Goal: Check status: Check status

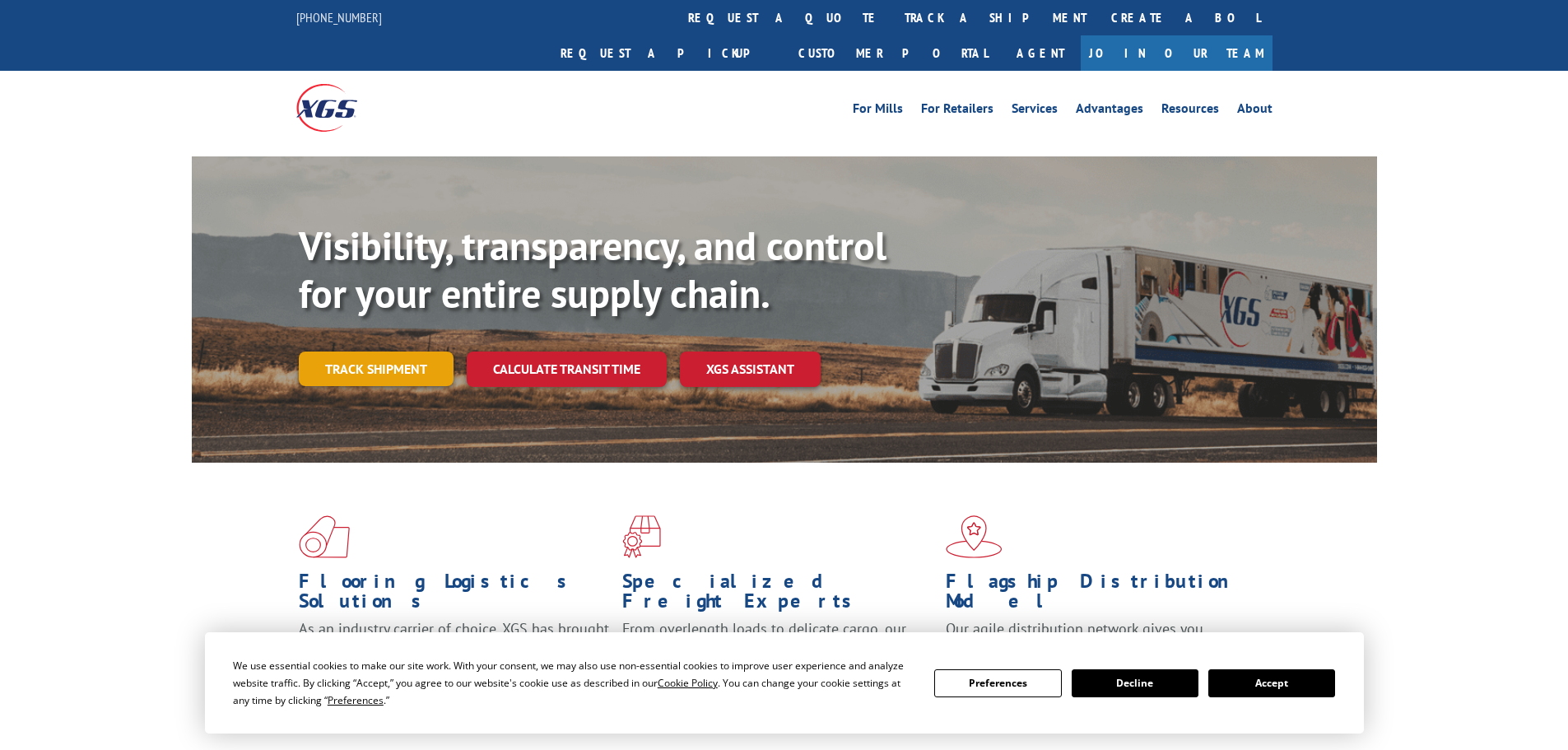
click at [397, 351] on link "Track shipment" at bounding box center [376, 369] width 155 height 35
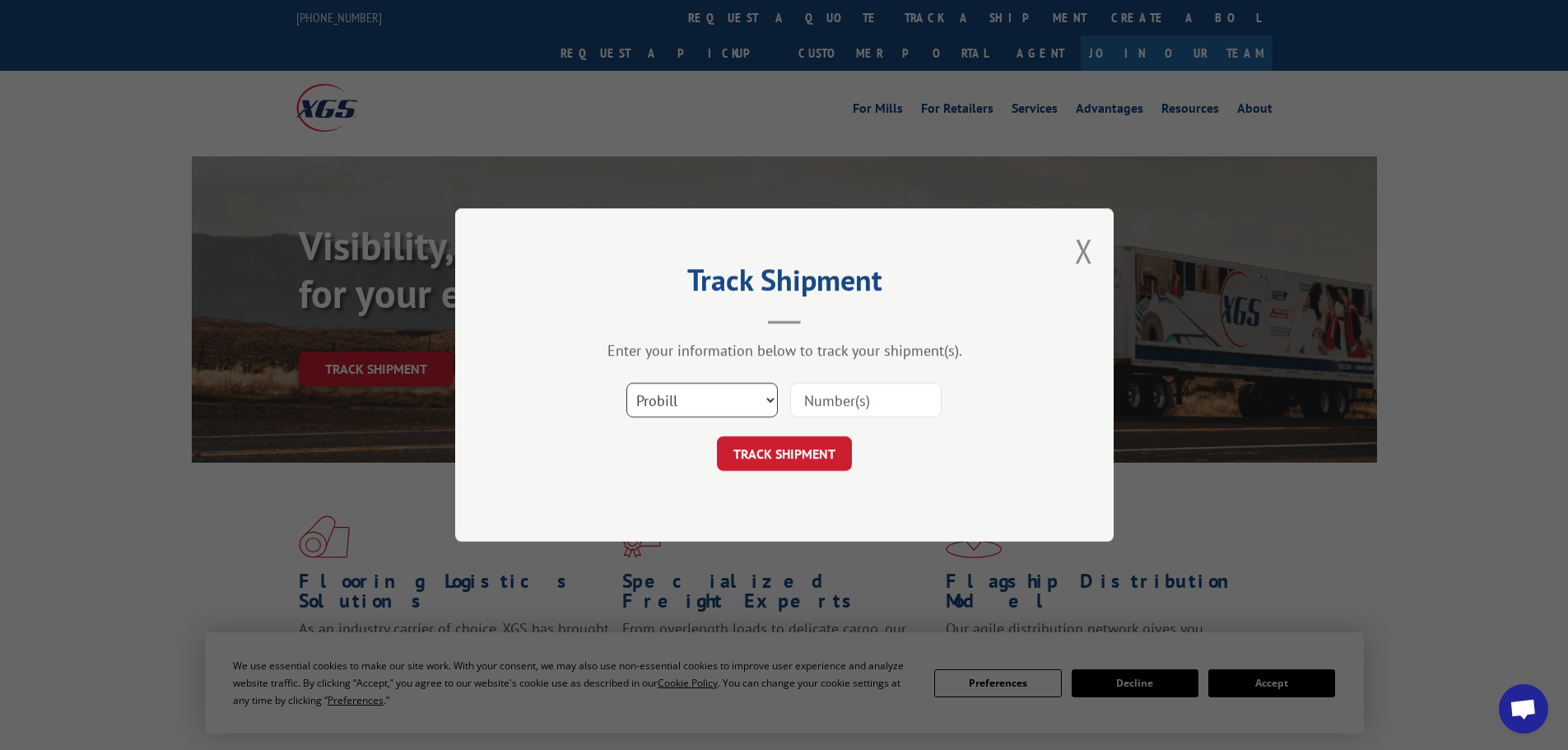
click at [685, 394] on select "Select category... Probill BOL PO" at bounding box center [702, 400] width 151 height 35
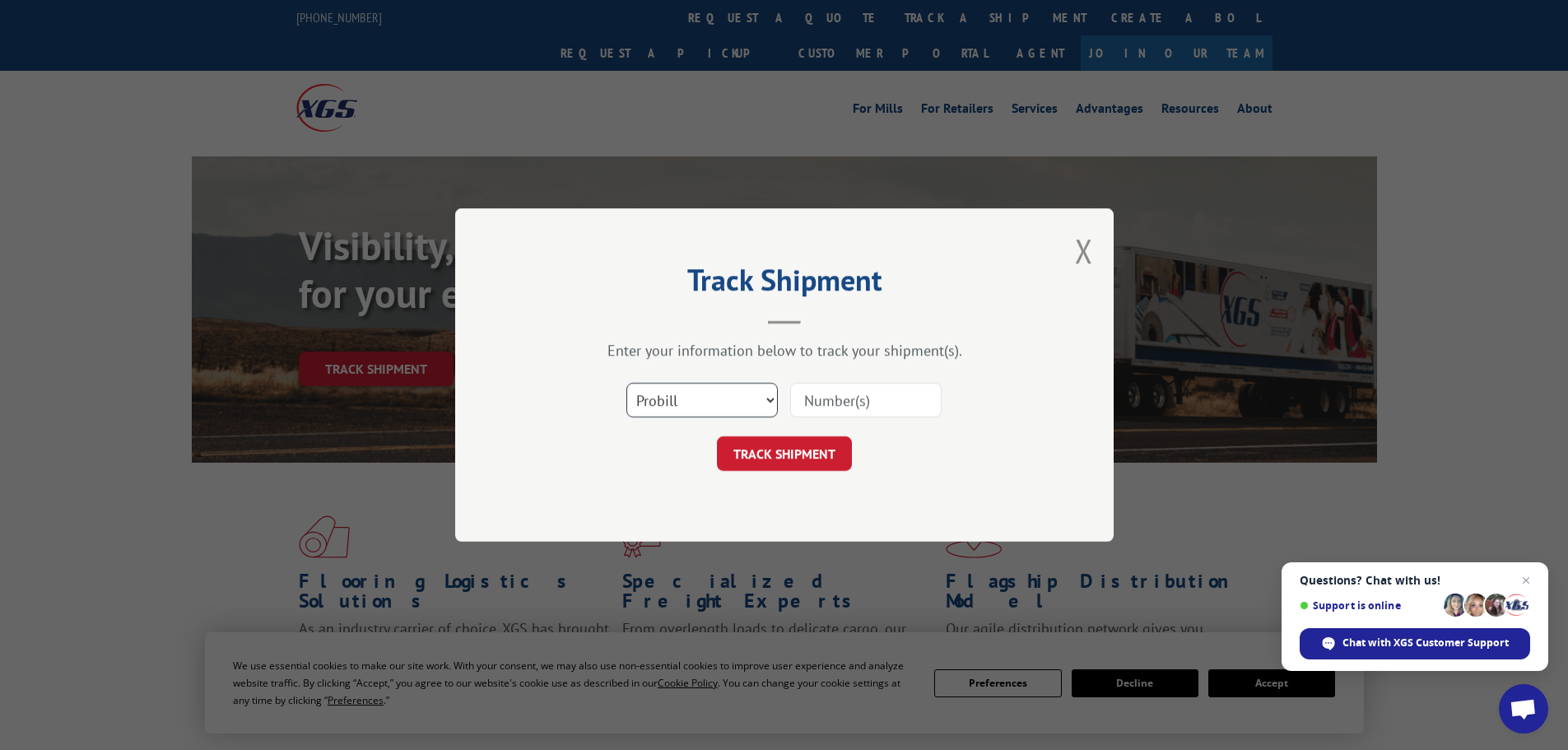
select select "po"
click at [627, 382] on select "Select category... Probill BOL PO" at bounding box center [702, 400] width 151 height 35
click at [858, 398] on input at bounding box center [865, 400] width 151 height 35
paste input "65546800"
type input "65546800"
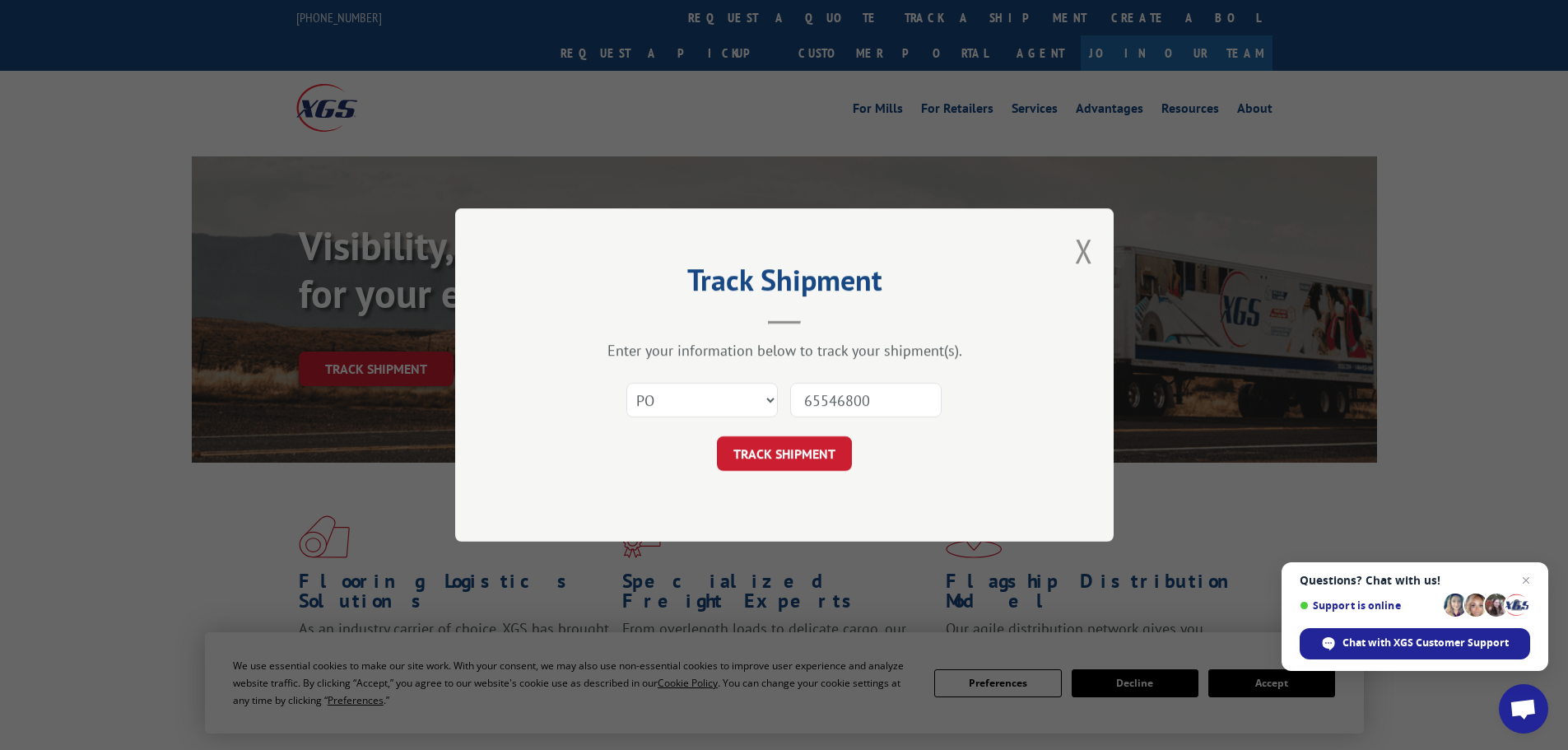
click at [786, 447] on button "TRACK SHIPMENT" at bounding box center [785, 453] width 135 height 35
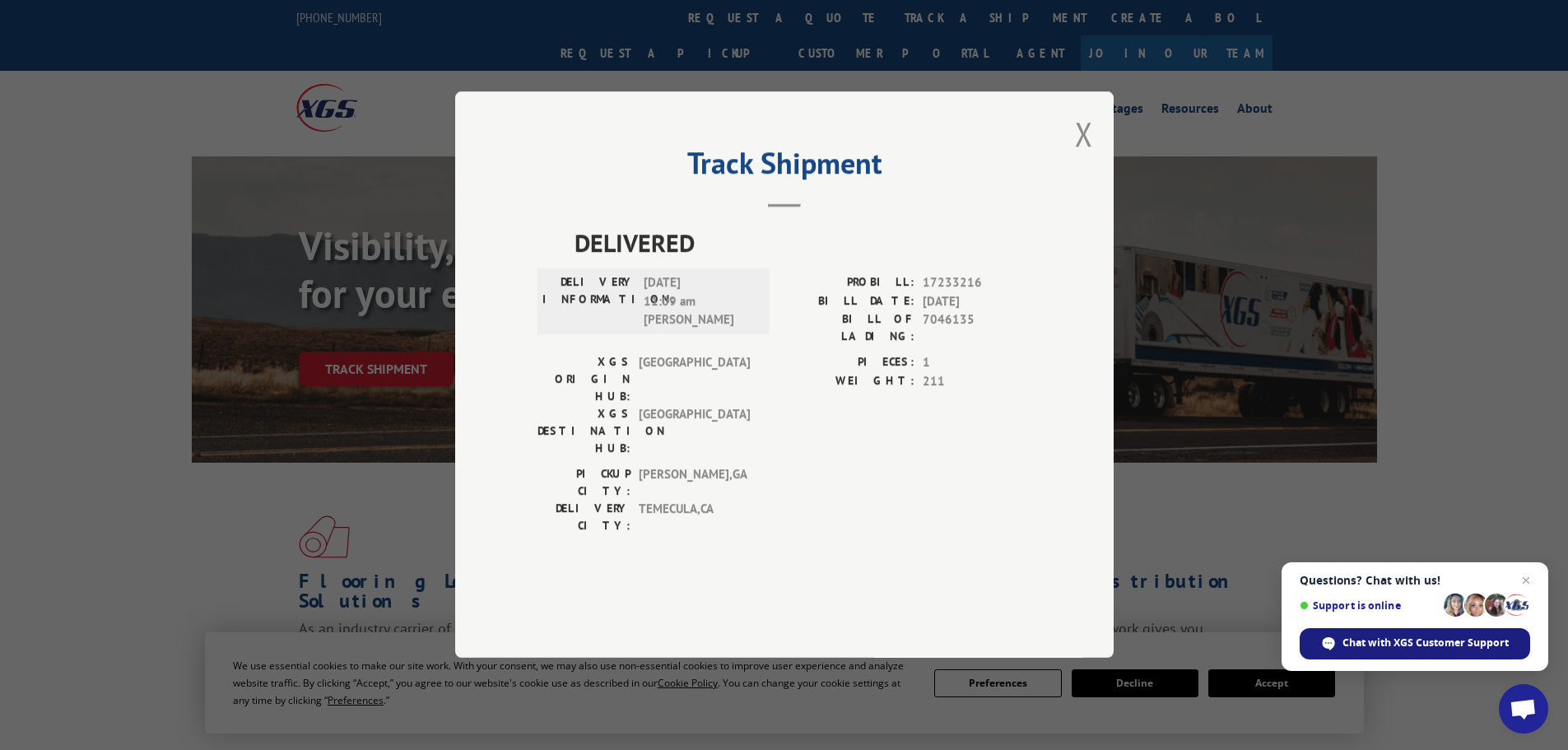
click at [1370, 639] on span "Chat with XGS Customer Support" at bounding box center [1425, 642] width 166 height 15
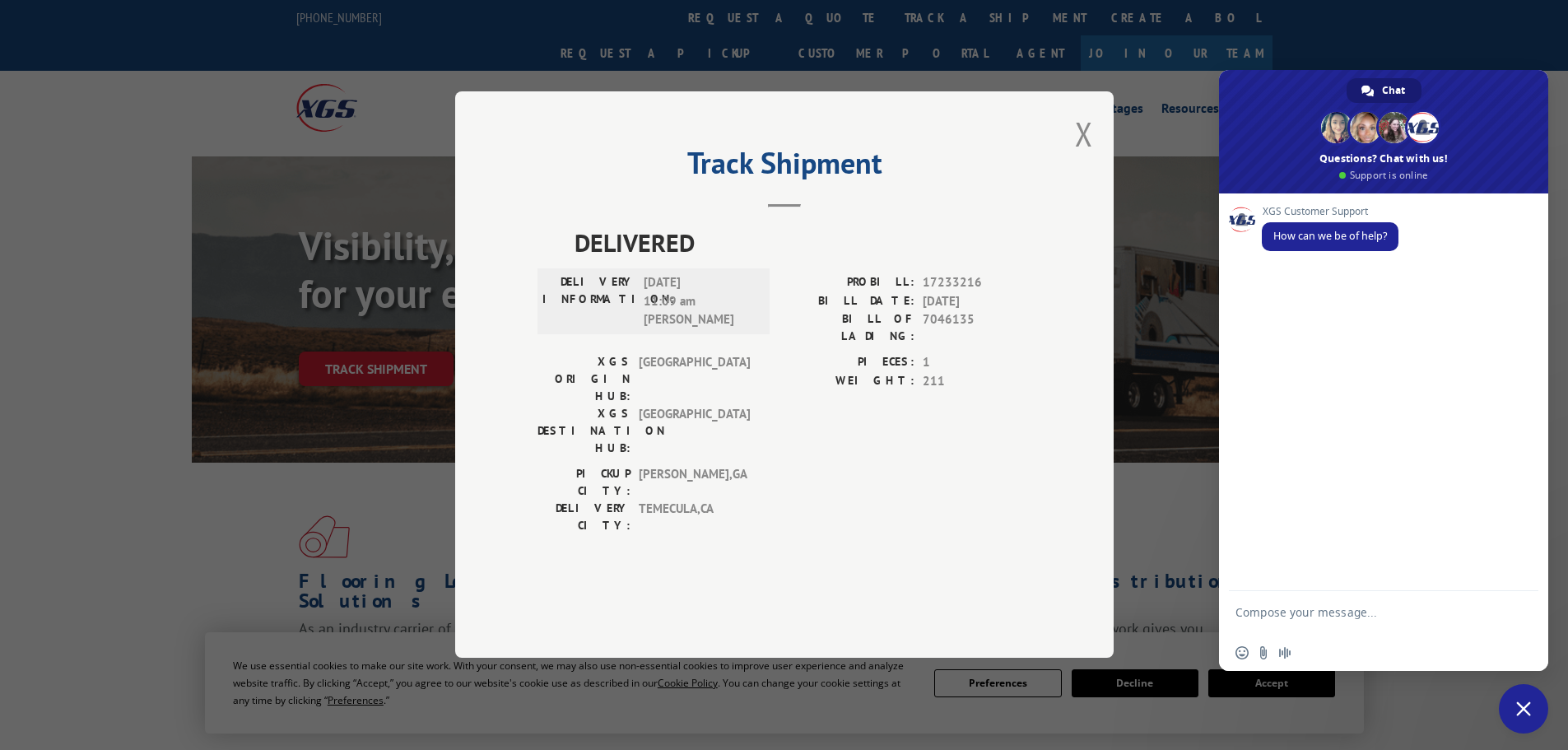
click at [1333, 620] on textarea "Compose your message..." at bounding box center [1366, 619] width 260 height 29
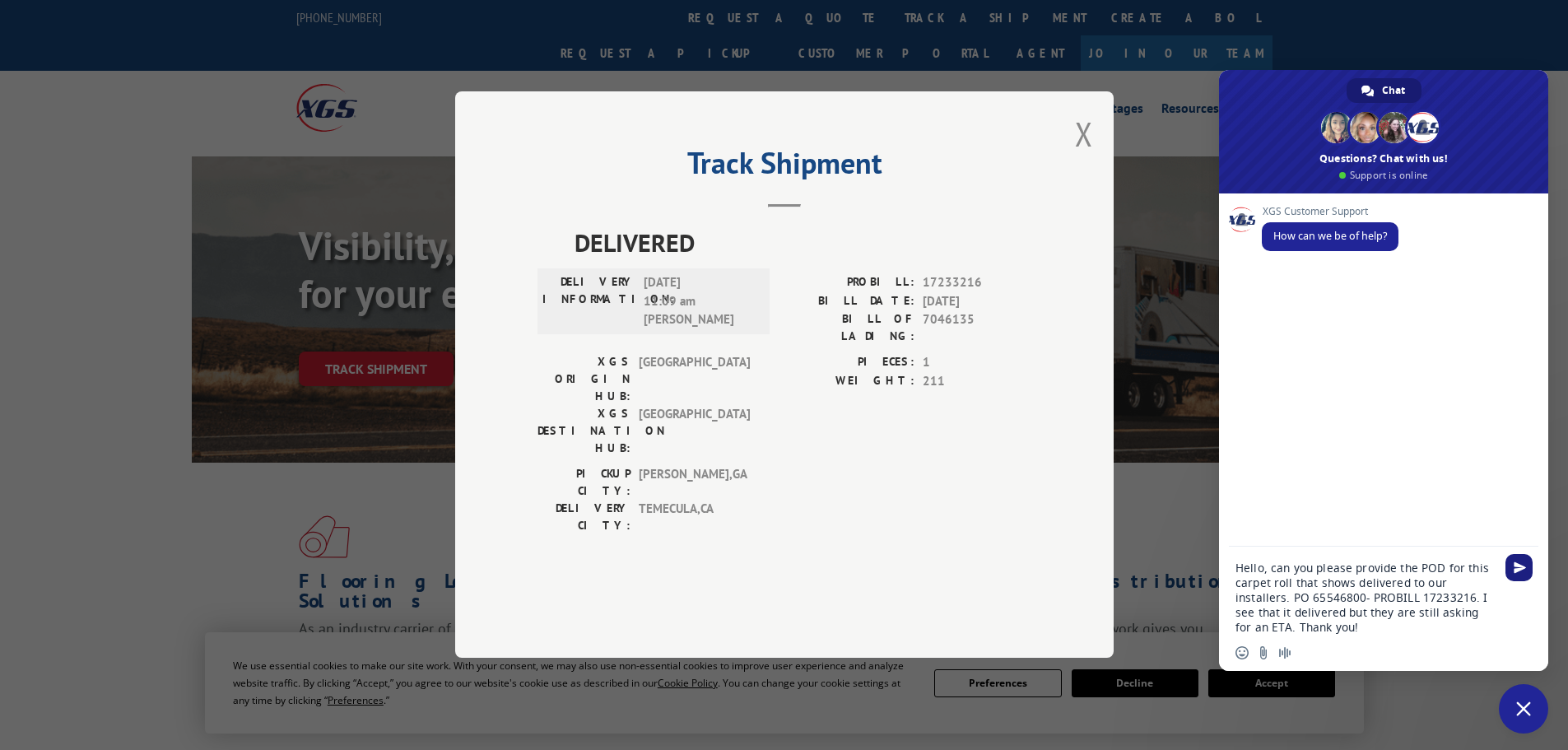
type textarea "Hello, can you please provide the POD for this carpet roll that shows delivered…"
click at [1520, 567] on span "Send" at bounding box center [1520, 567] width 12 height 12
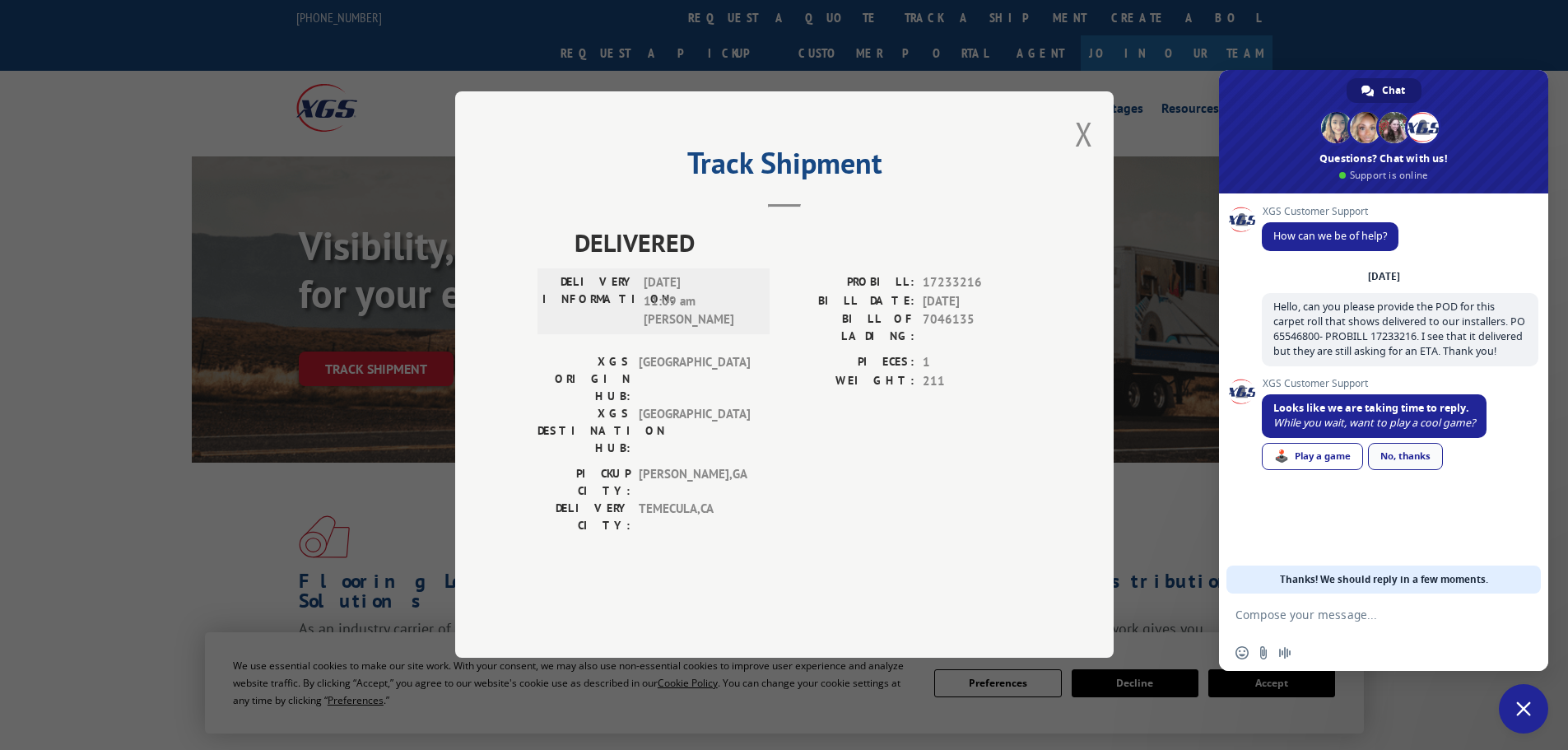
click at [1414, 465] on div "No, thanks" at bounding box center [1405, 456] width 75 height 27
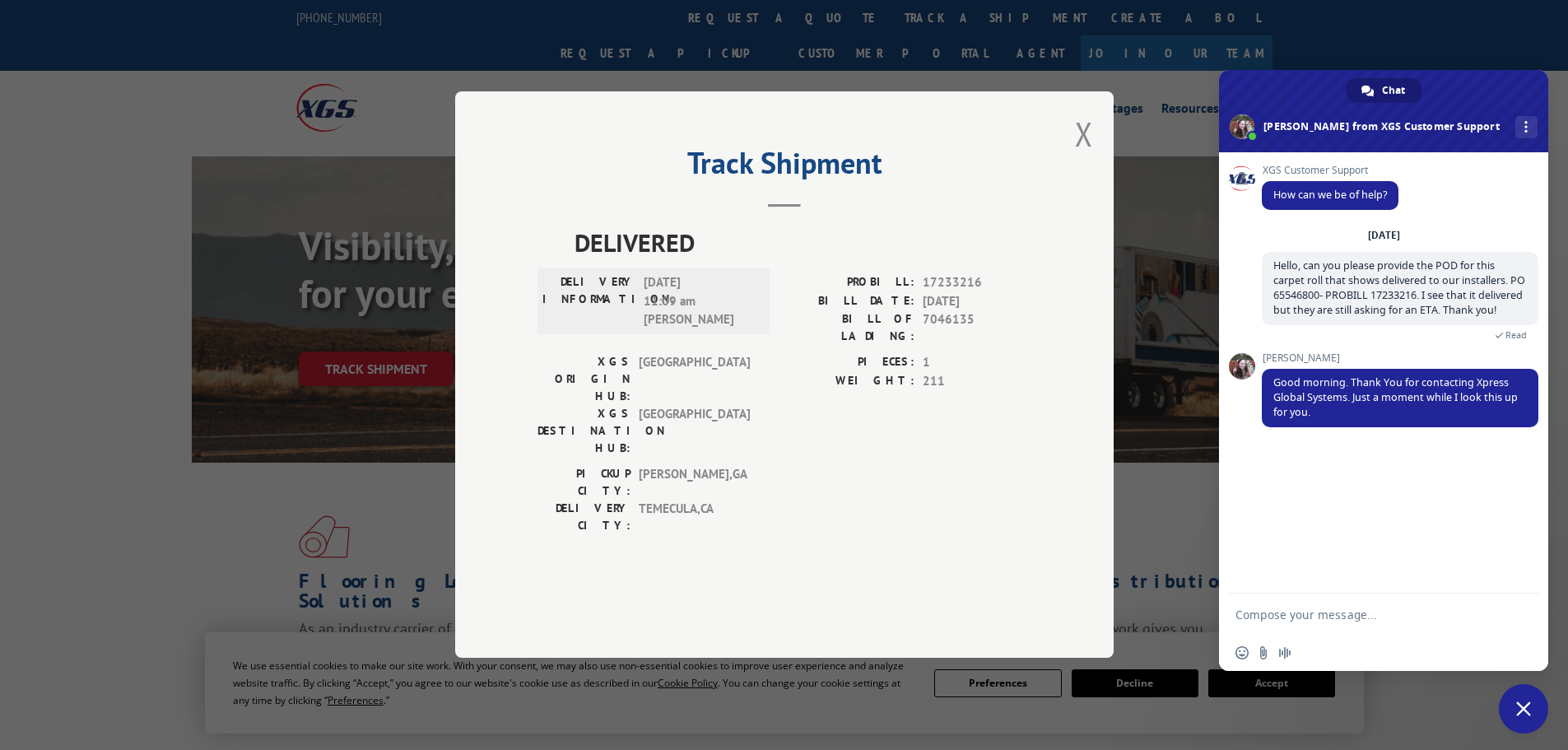
click at [1144, 725] on div "Track Shipment DELIVERED DELIVERY INFORMATION: [DATE] 11:09 am [PERSON_NAME] PR…" at bounding box center [784, 375] width 1568 height 750
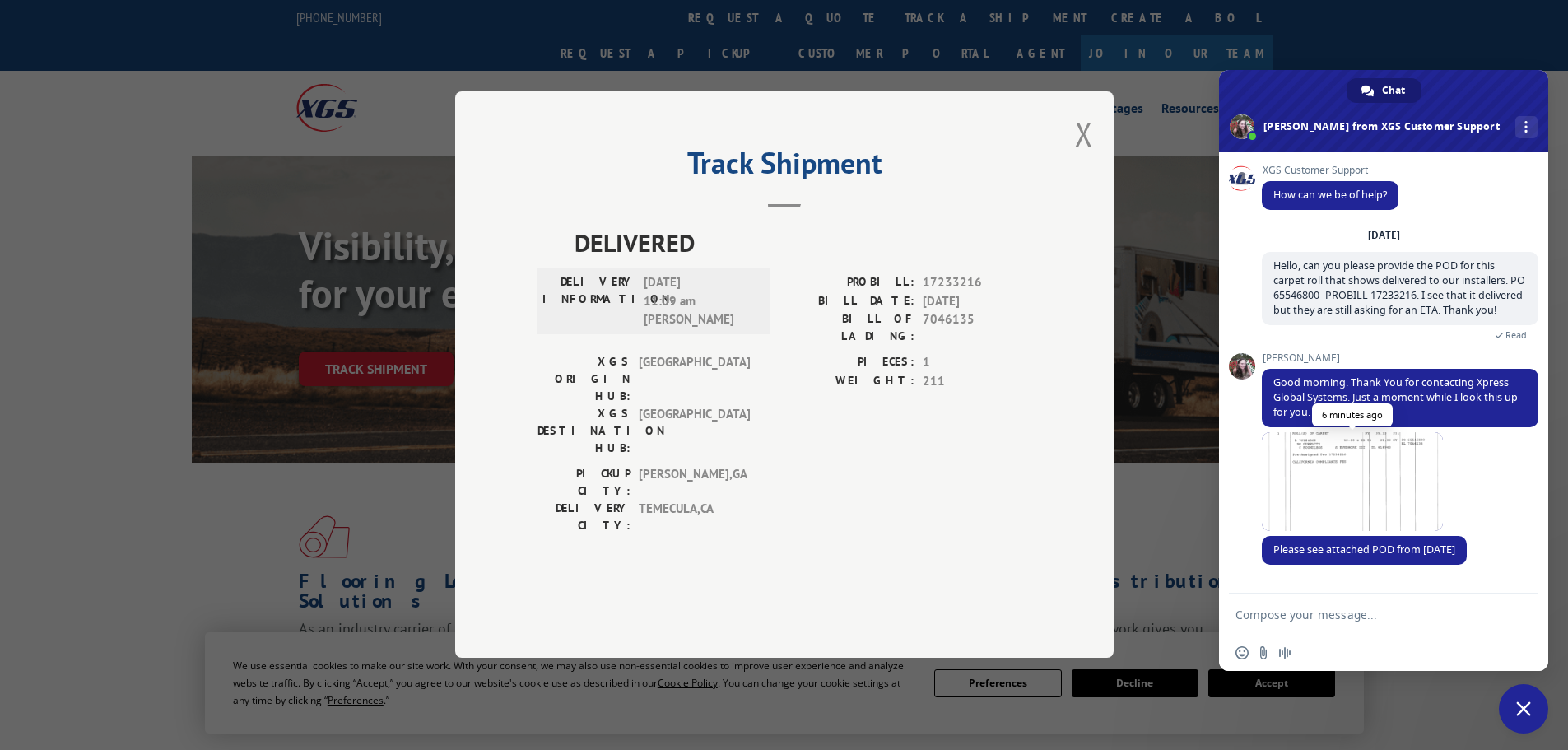
click at [1418, 490] on span at bounding box center [1352, 481] width 181 height 99
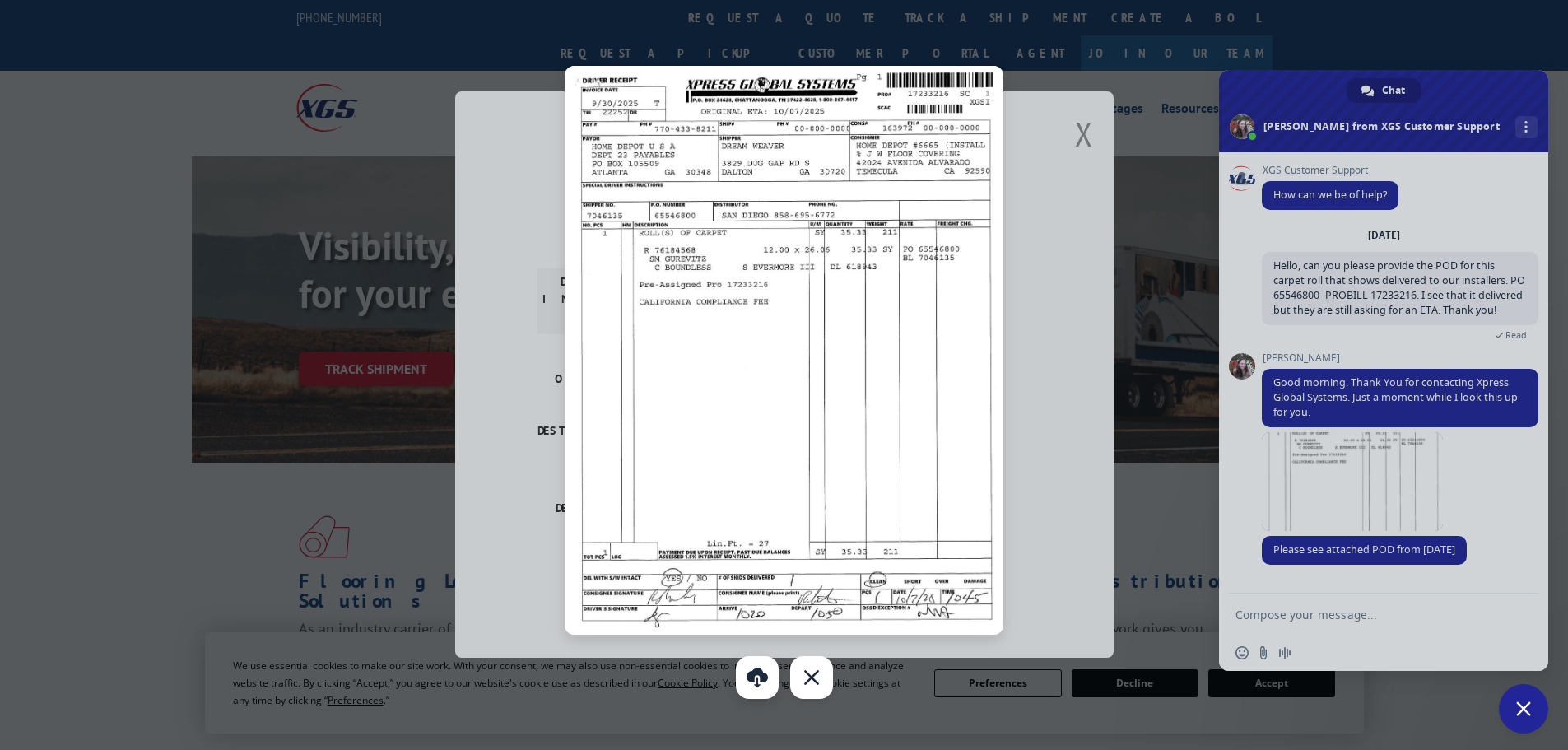
click at [754, 664] on link "Download" at bounding box center [756, 676] width 42 height 42
click at [1324, 614] on div at bounding box center [784, 375] width 1568 height 750
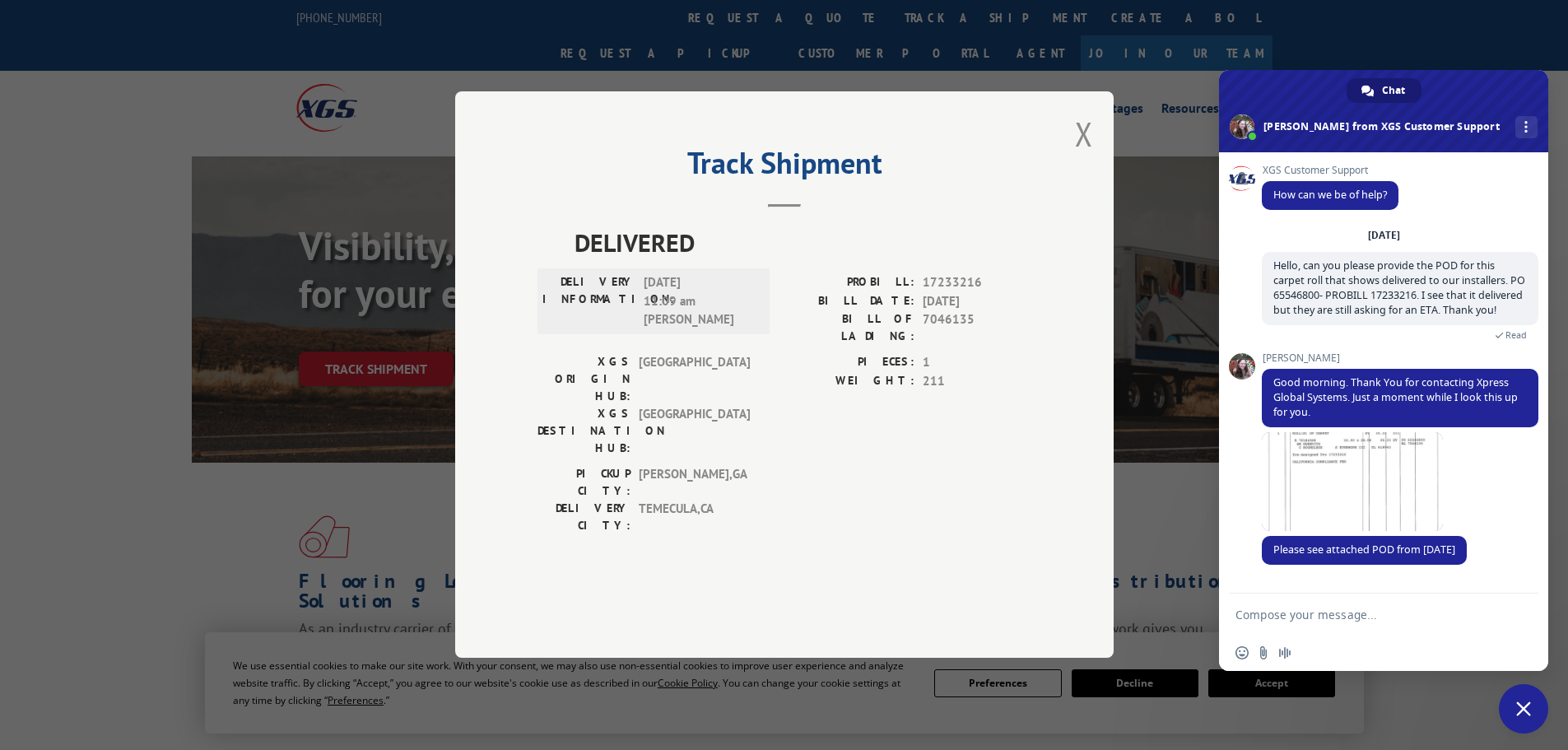
click at [1324, 614] on textarea "Compose your message..." at bounding box center [1366, 614] width 260 height 15
click at [1359, 500] on span at bounding box center [1352, 481] width 181 height 99
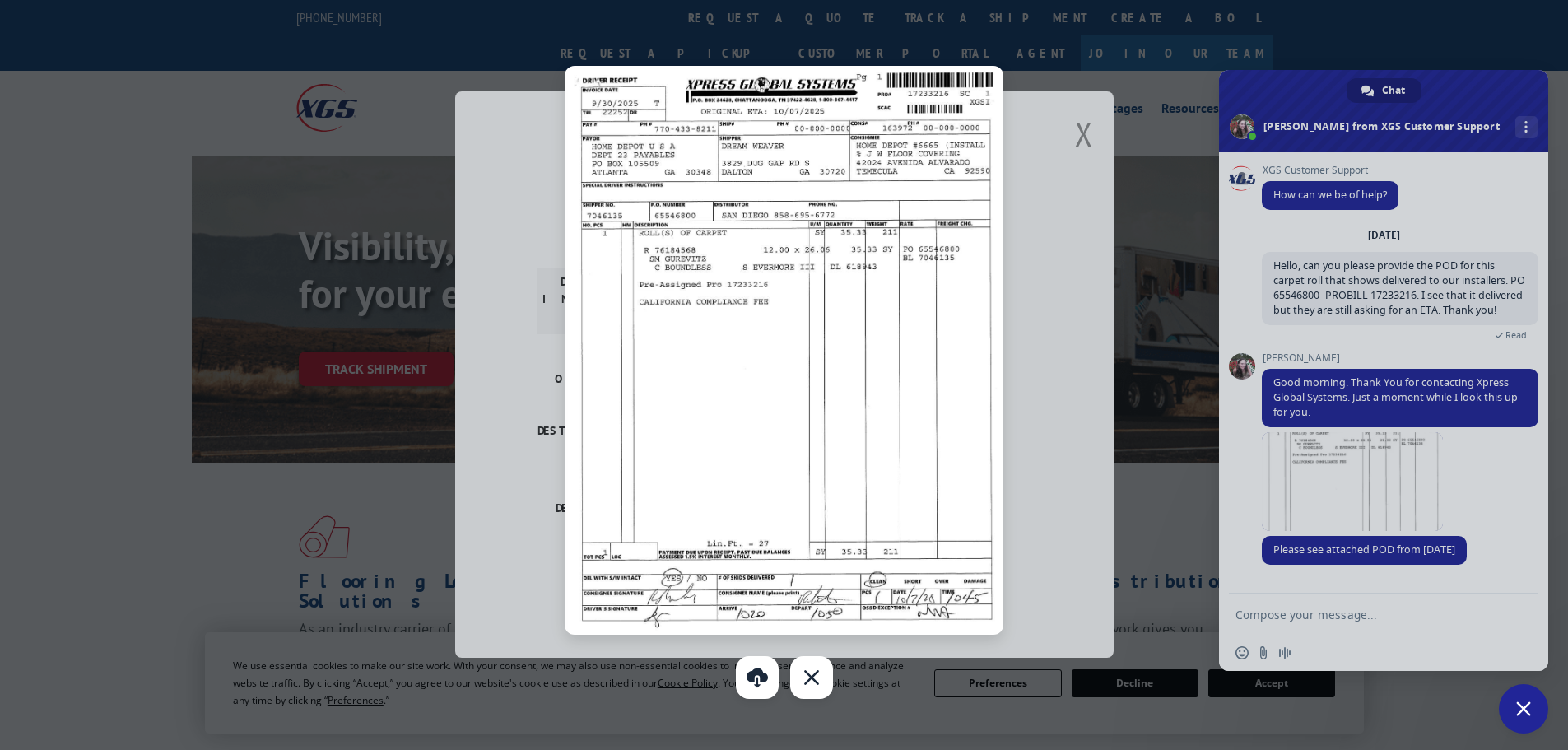
click at [1467, 193] on div at bounding box center [784, 375] width 1568 height 750
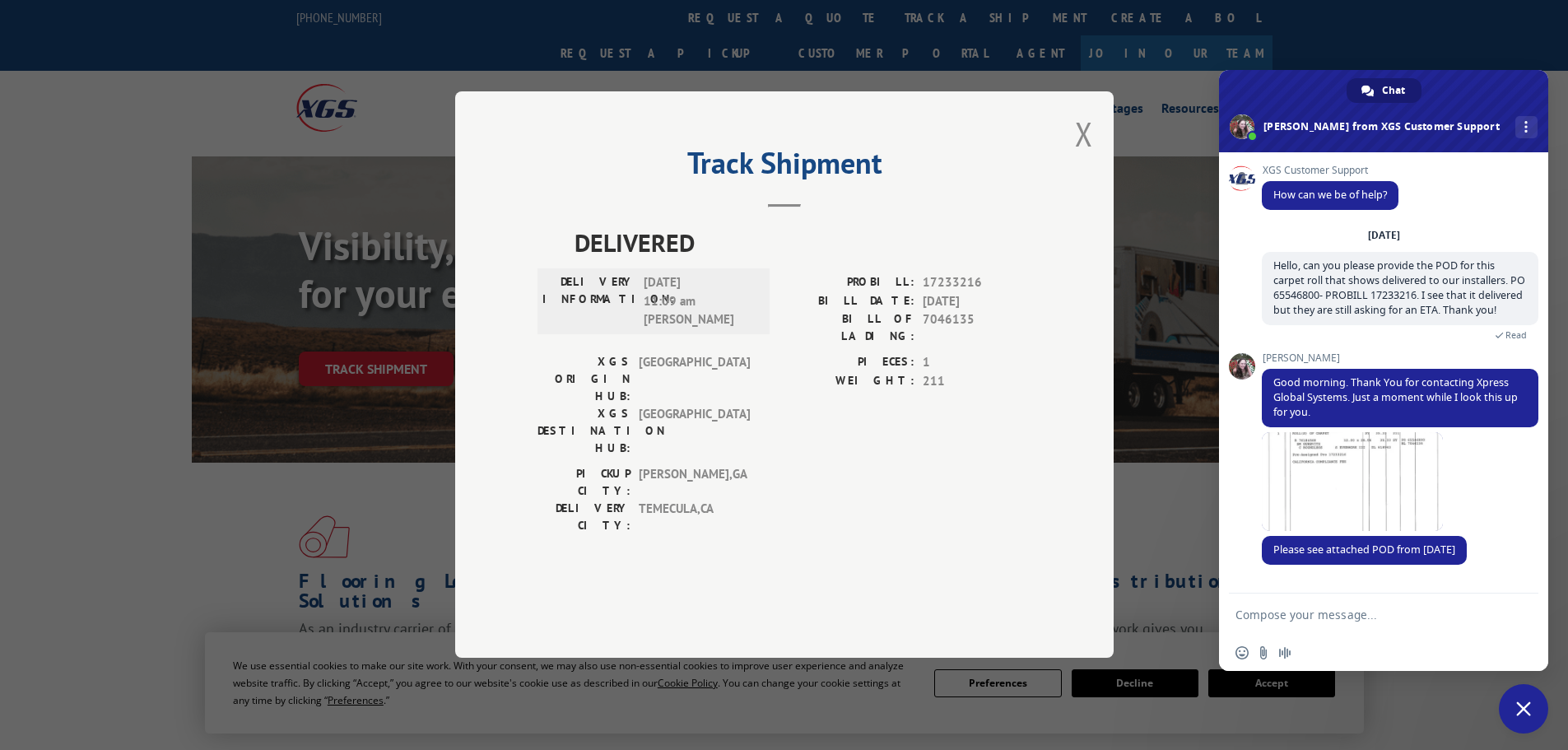
click at [1325, 616] on textarea "Compose your message..." at bounding box center [1366, 614] width 260 height 15
type textarea "Thank you!"
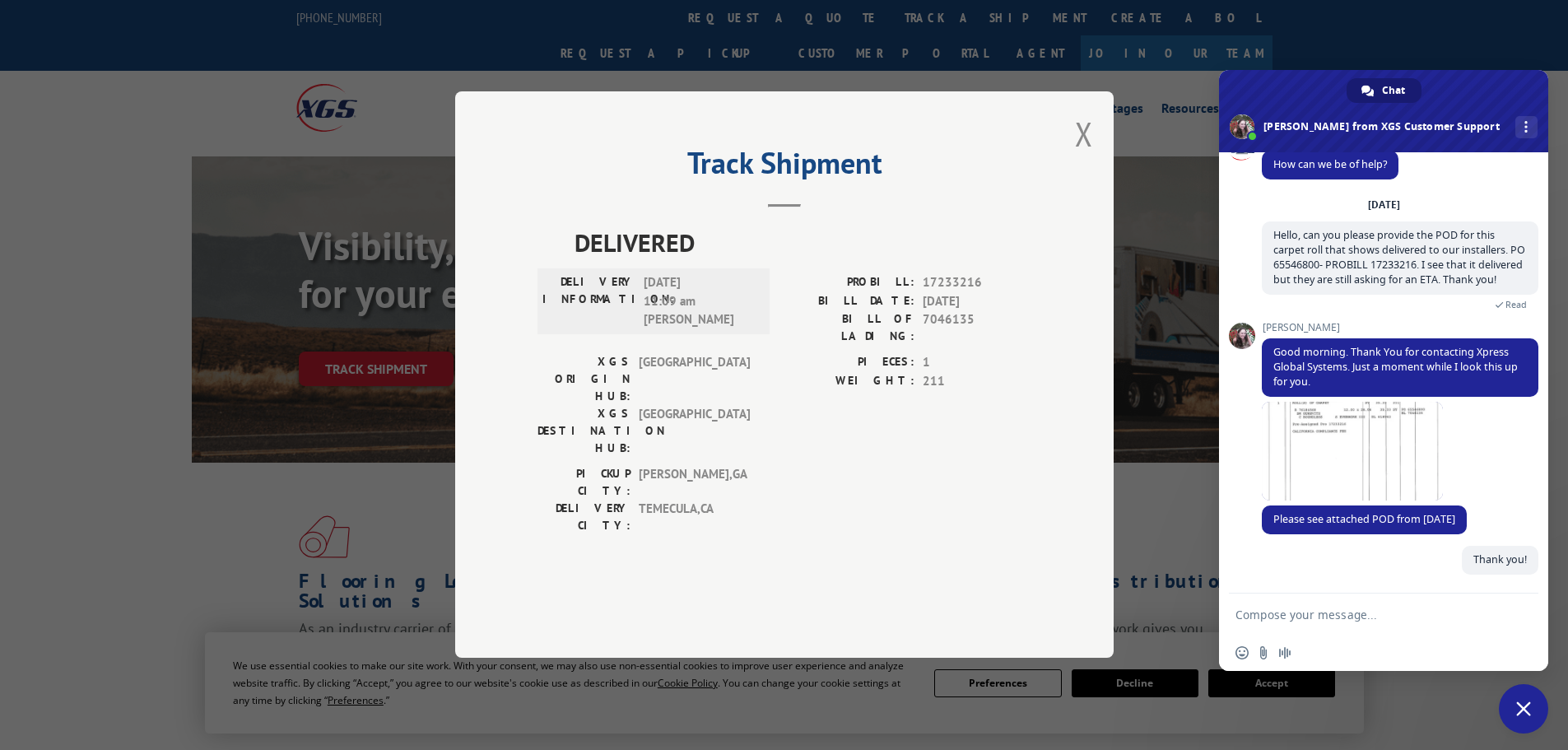
scroll to position [45, 0]
click at [1093, 186] on div "Track Shipment DELIVERED DELIVERY INFORMATION: [DATE] 11:09 am [PERSON_NAME] PR…" at bounding box center [784, 375] width 659 height 566
click at [1087, 156] on button "Close modal" at bounding box center [1083, 133] width 18 height 43
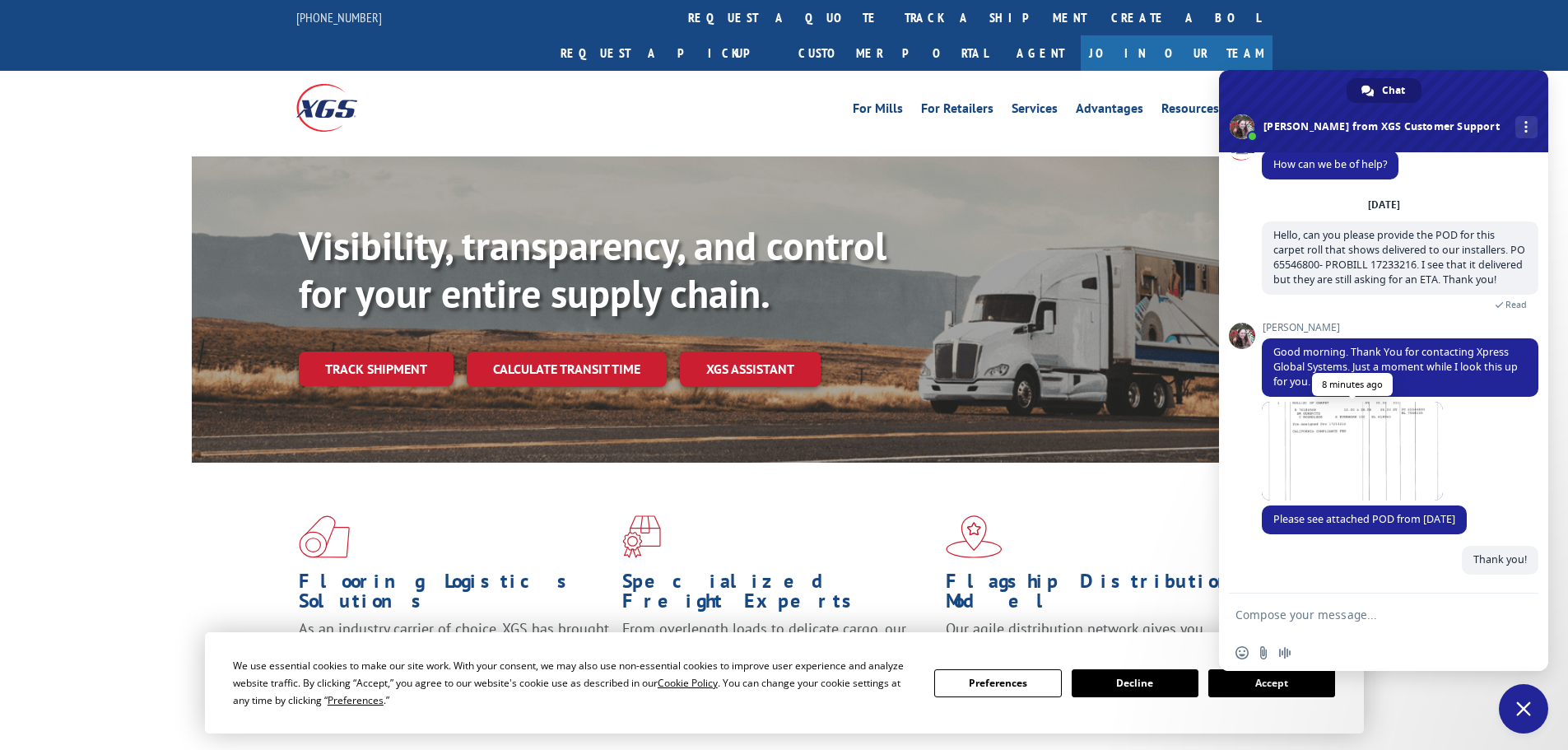
click at [1377, 476] on span at bounding box center [1352, 451] width 181 height 99
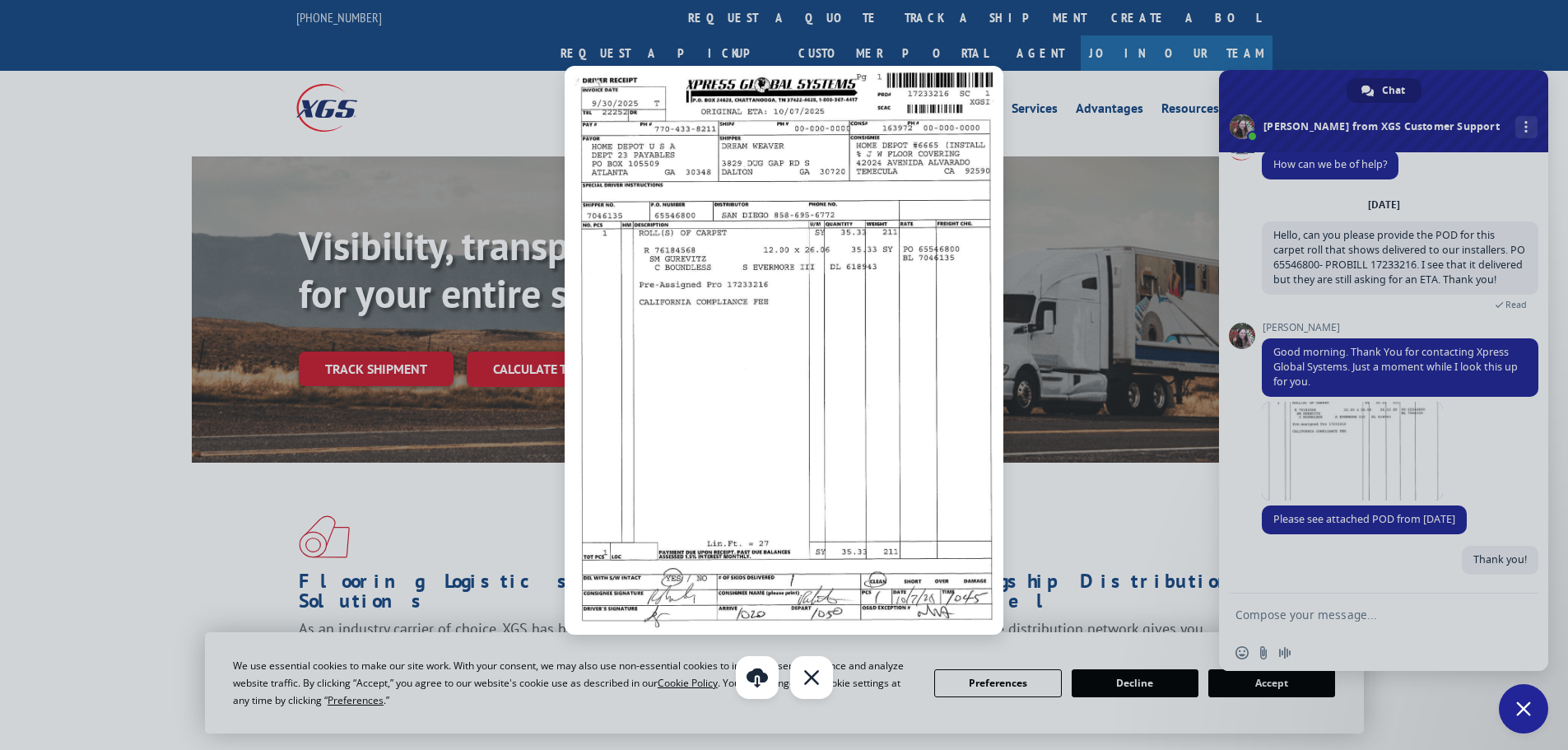
click at [1102, 493] on div at bounding box center [784, 375] width 1568 height 750
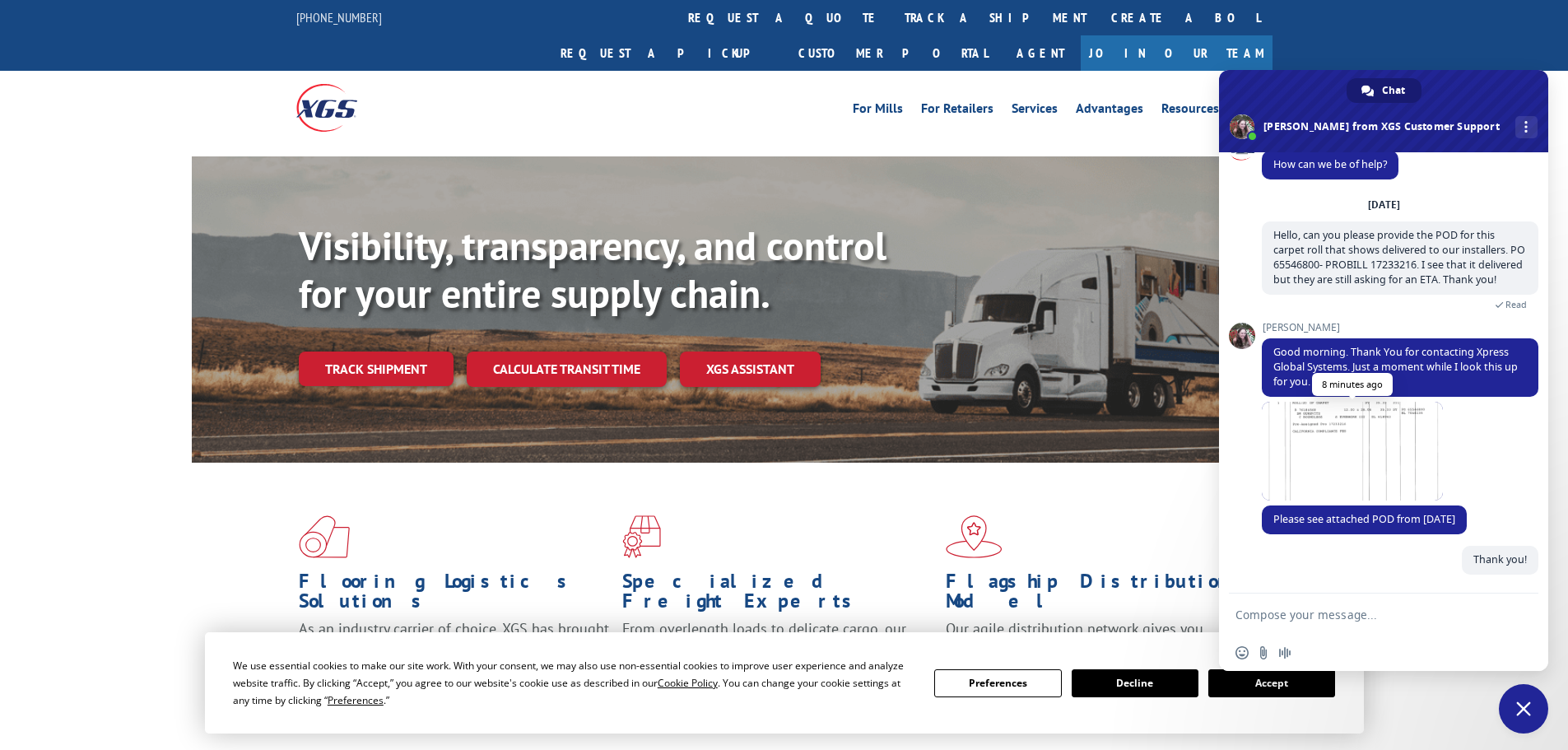
click at [1348, 438] on span at bounding box center [1352, 451] width 181 height 99
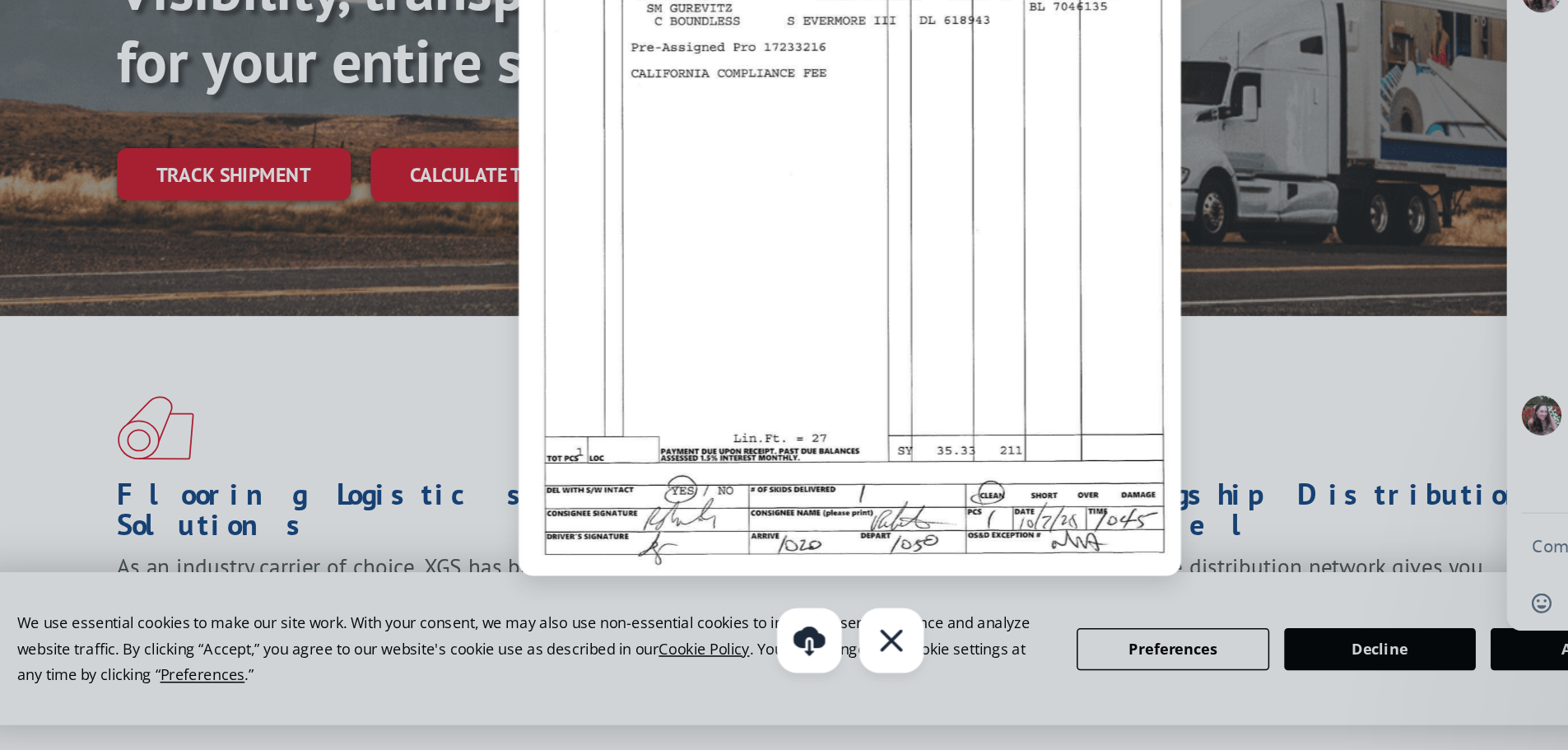
scroll to position [0, 0]
